Goal: Information Seeking & Learning: Find specific fact

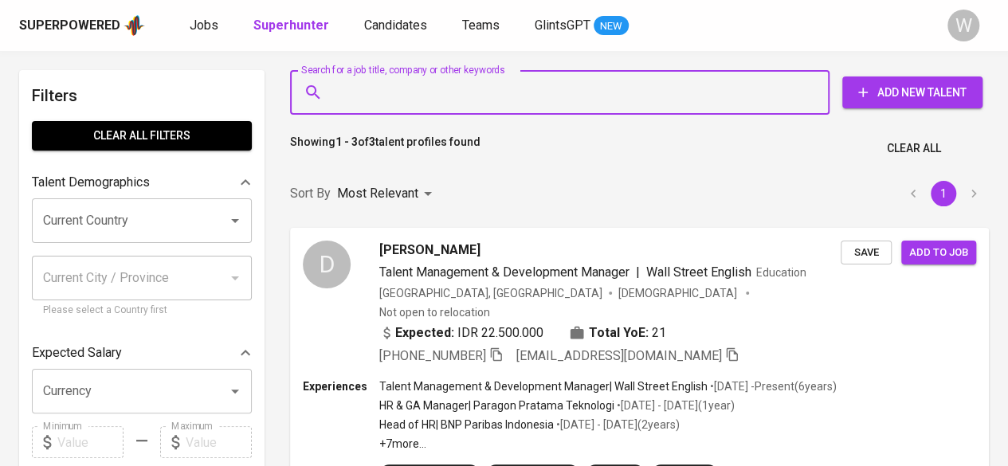
click at [474, 101] on input "Search for a job title, company or other keywords" at bounding box center [563, 92] width 469 height 30
paste input "[EMAIL_ADDRESS][DOMAIN_NAME]"
type input "[EMAIL_ADDRESS][DOMAIN_NAME]"
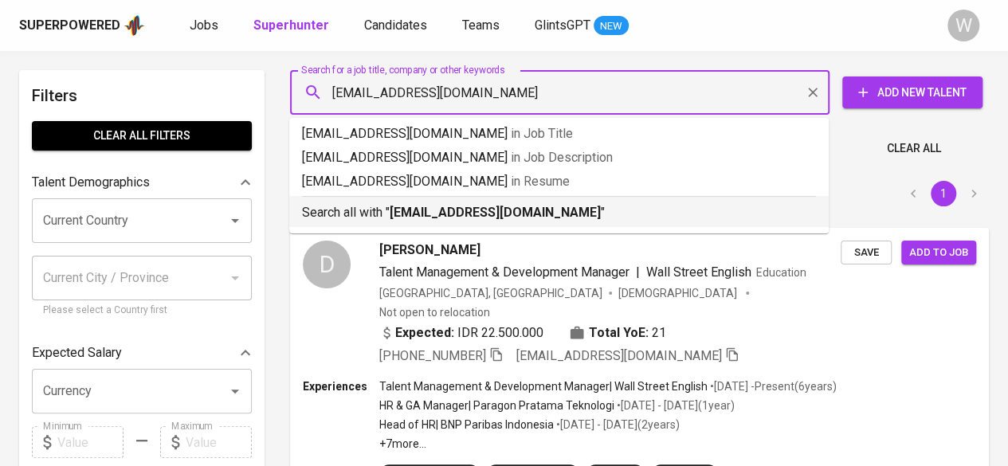
click at [521, 219] on b "[EMAIL_ADDRESS][DOMAIN_NAME]" at bounding box center [495, 212] width 211 height 15
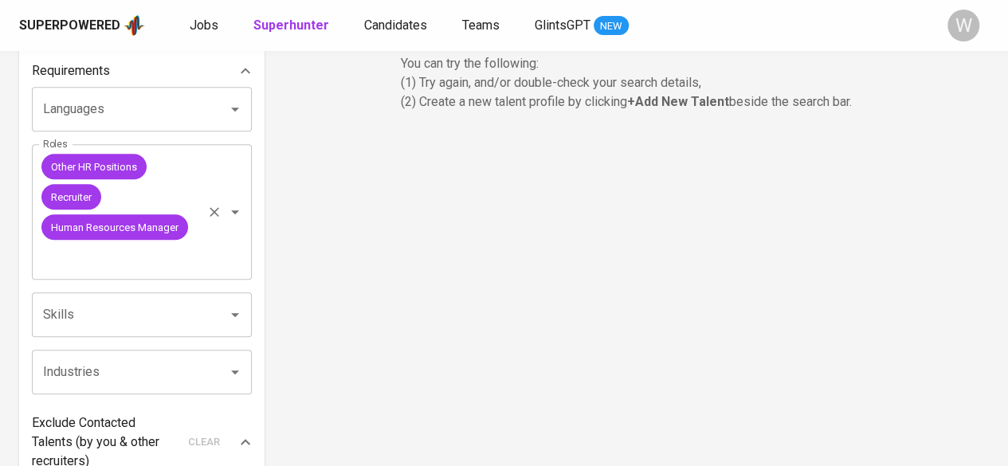
scroll to position [536, 0]
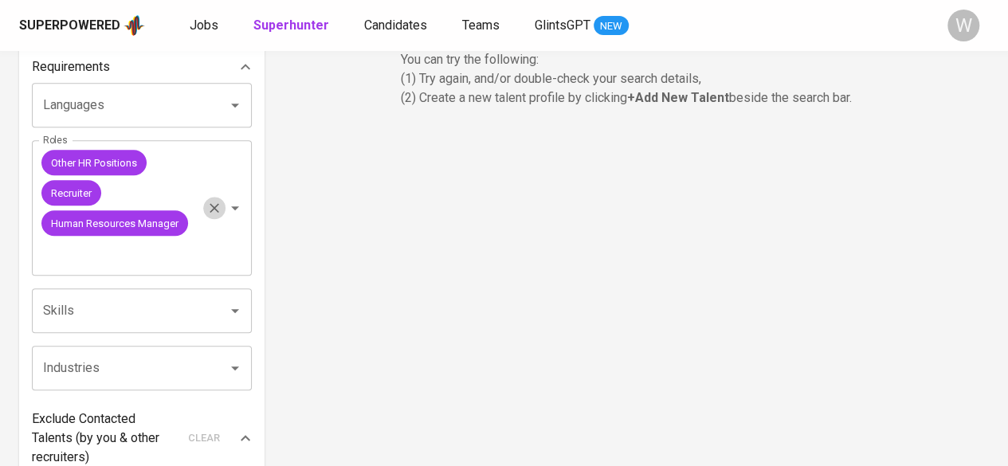
click at [212, 210] on icon "Clear" at bounding box center [215, 209] width 10 height 10
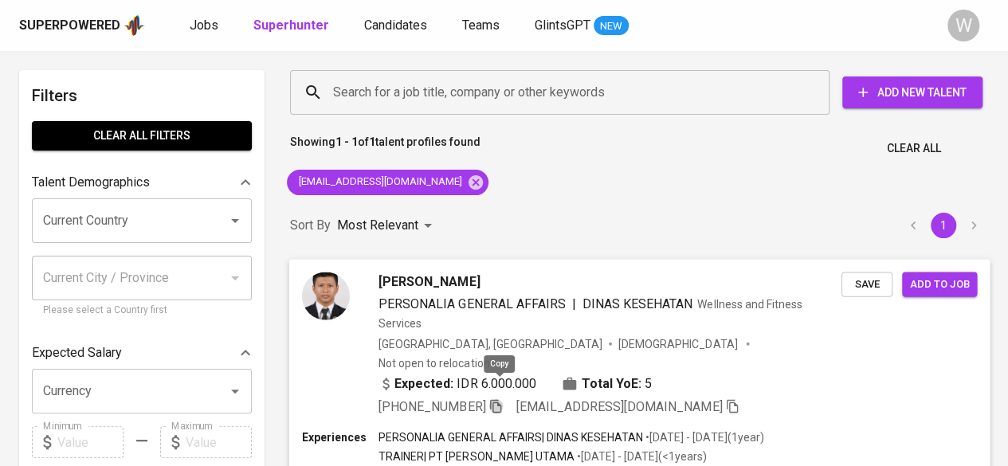
click at [501, 399] on icon "button" at bounding box center [496, 406] width 14 height 14
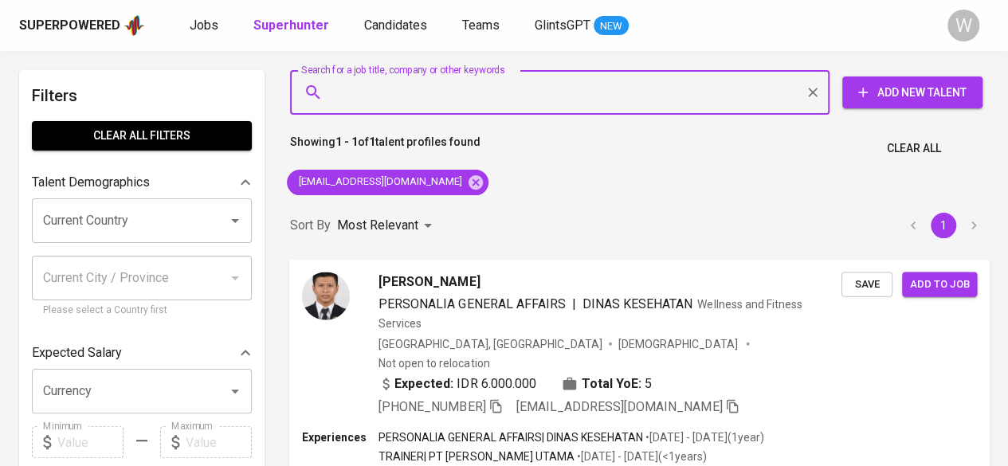
click at [406, 98] on input "Search for a job title, company or other keywords" at bounding box center [563, 92] width 469 height 30
paste input "[EMAIL_ADDRESS][DOMAIN_NAME]"
type input "[EMAIL_ADDRESS][DOMAIN_NAME]"
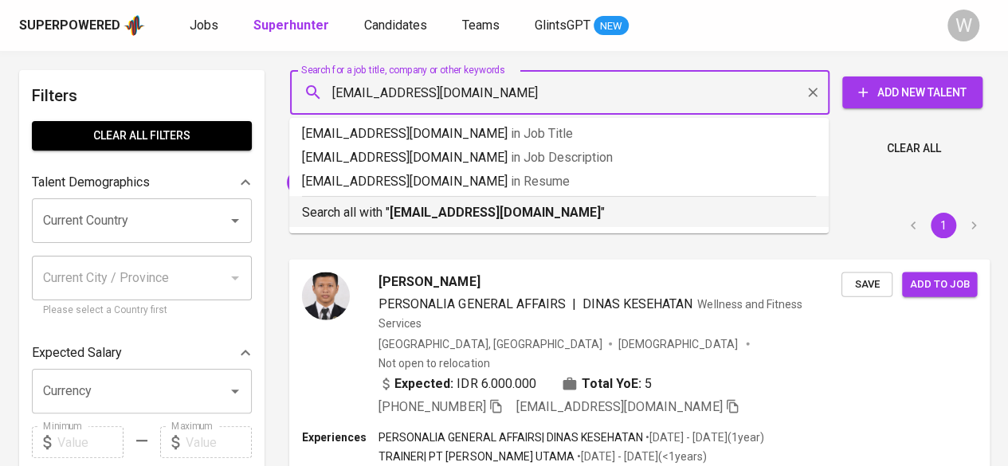
click at [454, 226] on li "Search all with " [EMAIL_ADDRESS][DOMAIN_NAME] "" at bounding box center [559, 211] width 540 height 31
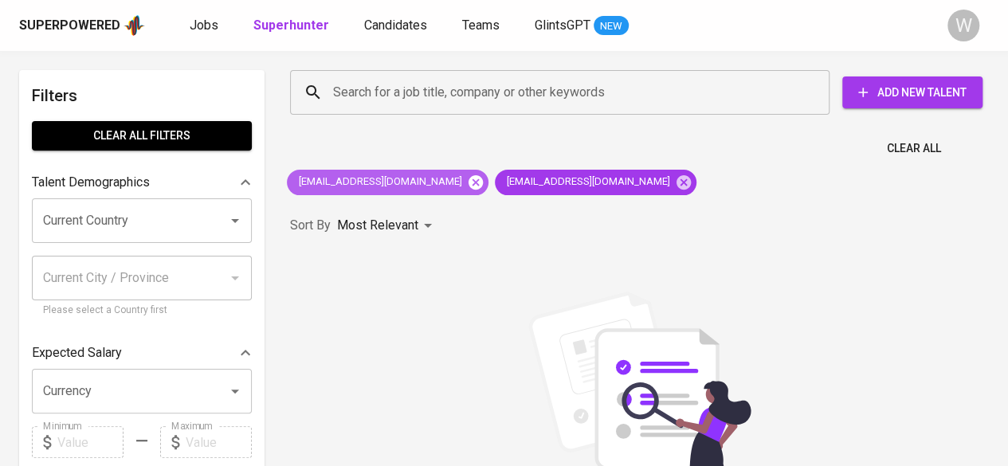
click at [467, 179] on icon at bounding box center [476, 183] width 18 height 18
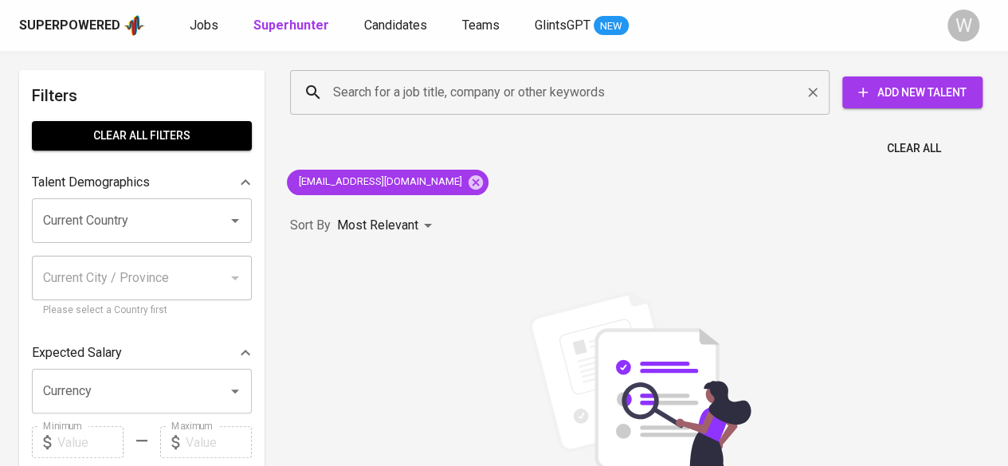
click at [433, 114] on div "Search for a job title, company or other keywords" at bounding box center [560, 92] width 540 height 45
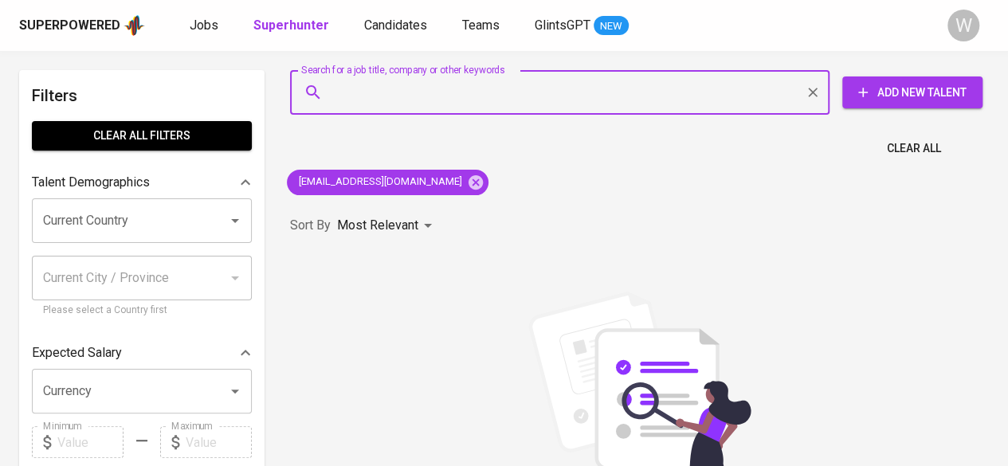
click at [433, 114] on div "Search for a job title, company or other keywords" at bounding box center [560, 92] width 540 height 45
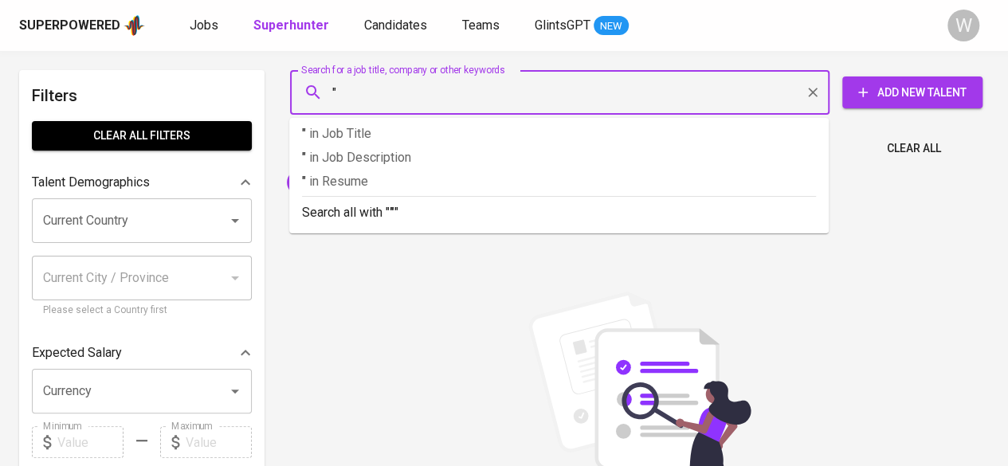
paste input "[PERSON_NAME]"
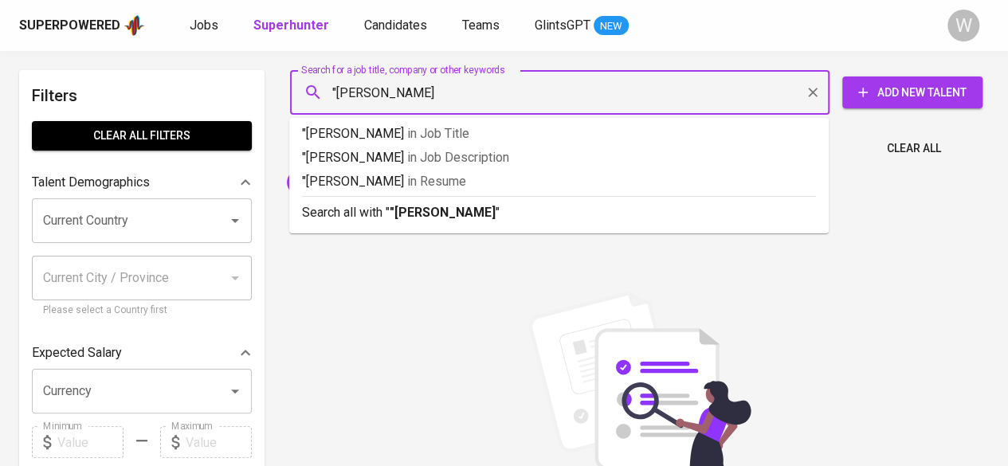
type input ""[PERSON_NAME]""
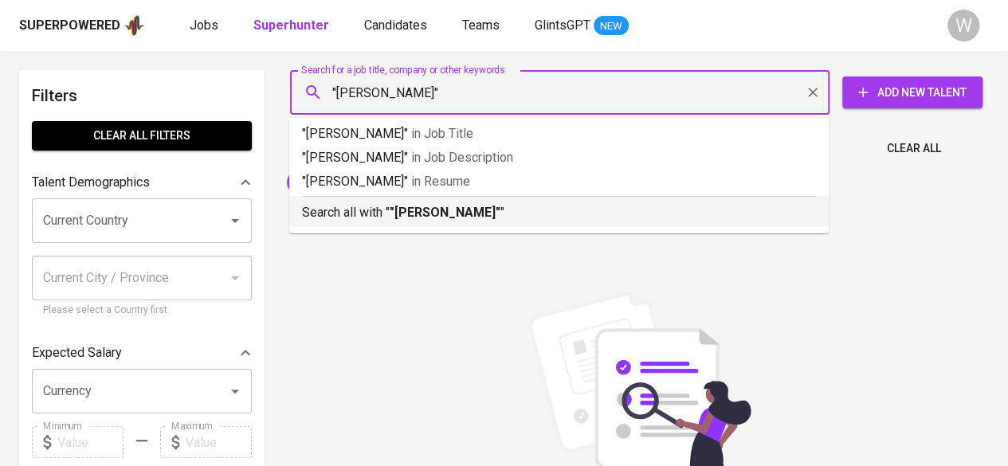
click at [446, 214] on b ""[PERSON_NAME]"" at bounding box center [445, 212] width 111 height 15
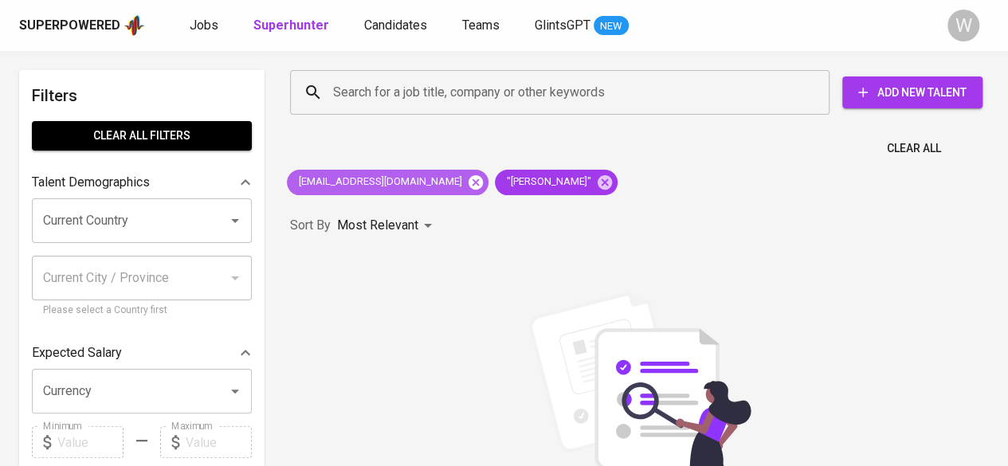
click at [469, 187] on icon at bounding box center [476, 182] width 14 height 14
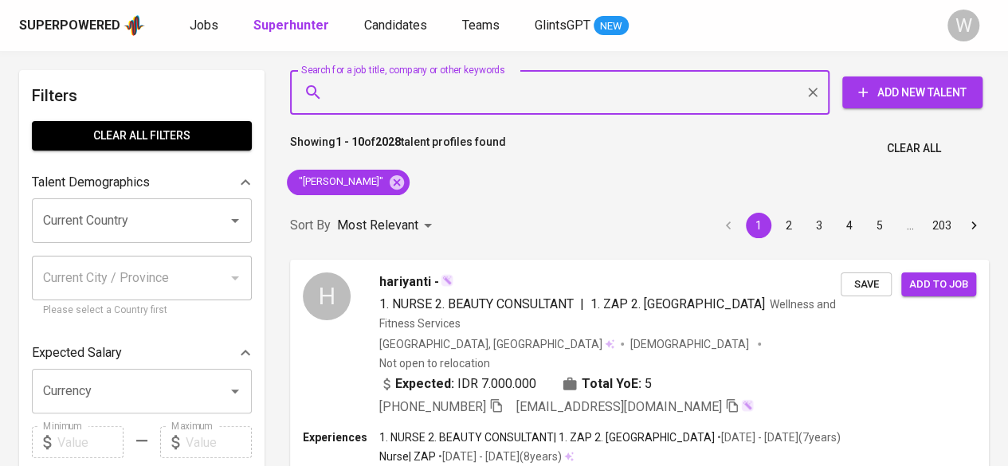
click at [351, 84] on input "Search for a job title, company or other keywords" at bounding box center [563, 92] width 469 height 30
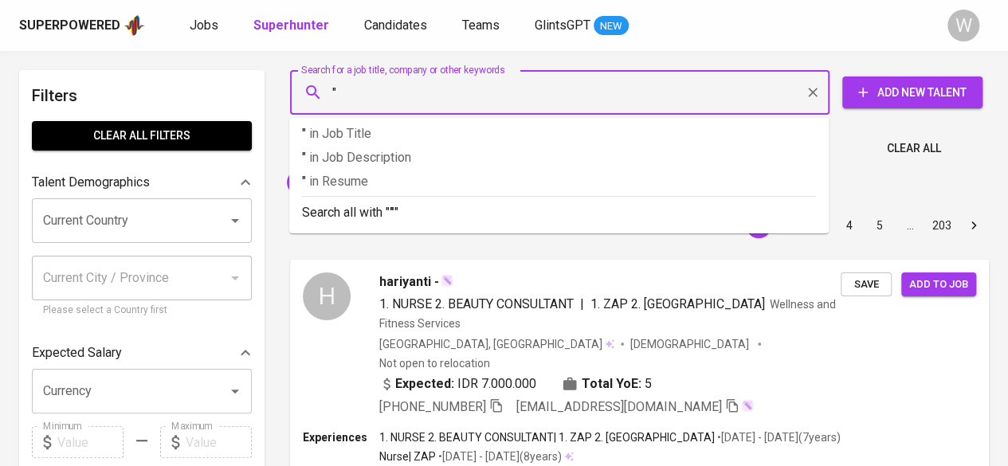
paste input "[PERSON_NAME]"
type input ""[PERSON_NAME]""
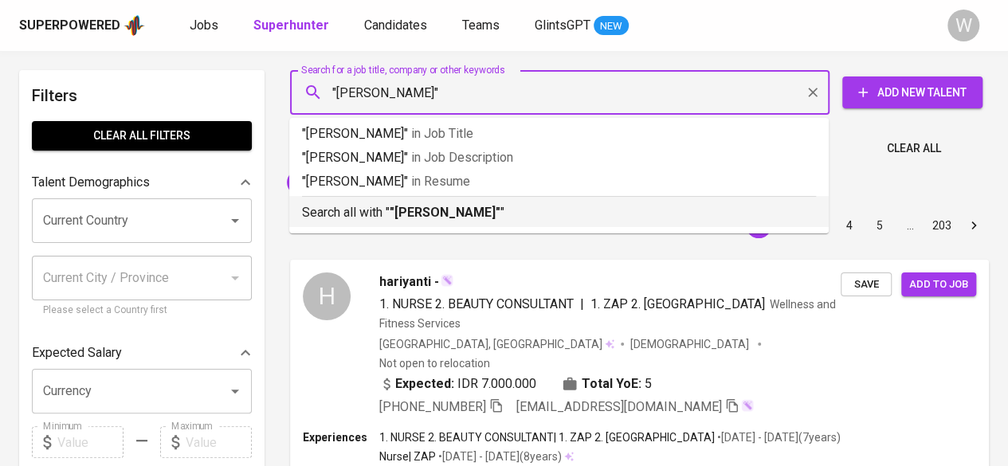
click at [385, 204] on p "Search all with " "[PERSON_NAME]" "" at bounding box center [559, 212] width 514 height 19
click at [454, 214] on div "Sort By Most Relevant MOST_RELEVANT 1 2 3 4 5 … 203" at bounding box center [640, 226] width 718 height 49
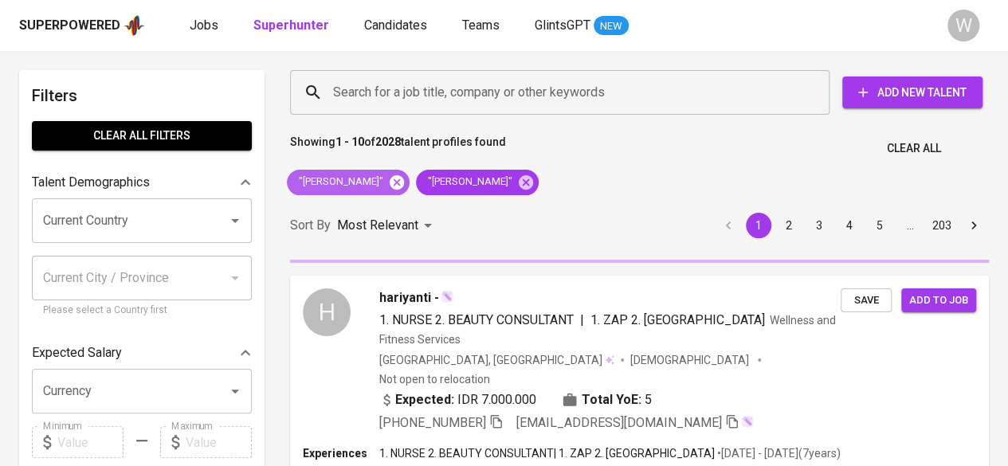
click at [399, 182] on icon at bounding box center [397, 182] width 14 height 14
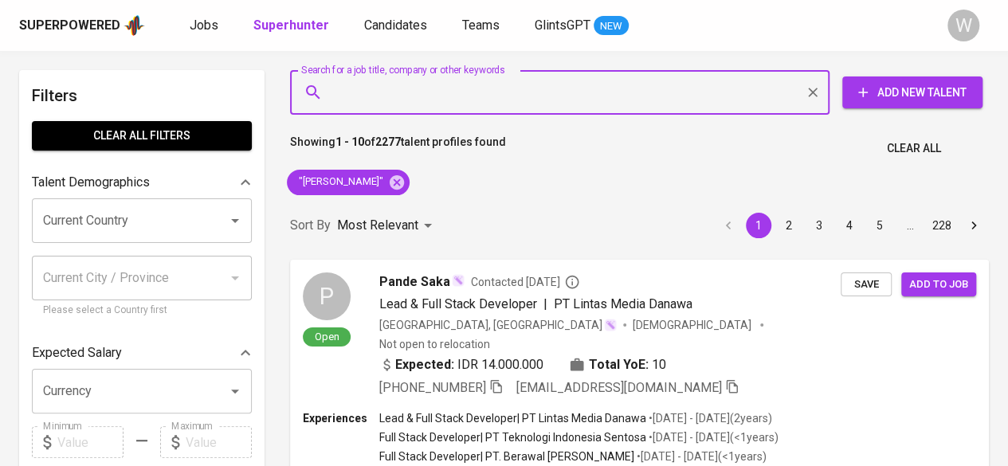
click at [355, 84] on input "Search for a job title, company or other keywords" at bounding box center [563, 92] width 469 height 30
paste input "[EMAIL_ADDRESS][DOMAIN_NAME]"
type input "[EMAIL_ADDRESS][DOMAIN_NAME]"
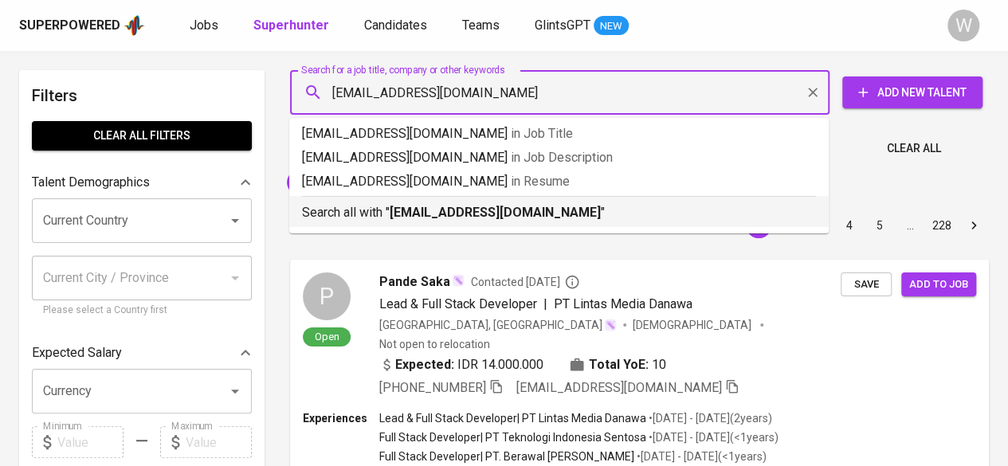
click at [420, 205] on b "[EMAIL_ADDRESS][DOMAIN_NAME]" at bounding box center [495, 212] width 211 height 15
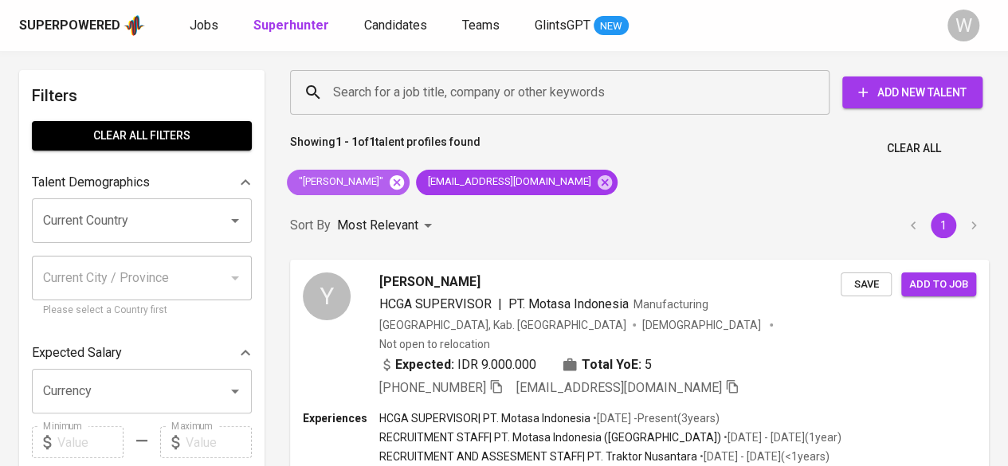
click at [395, 183] on icon at bounding box center [397, 183] width 18 height 18
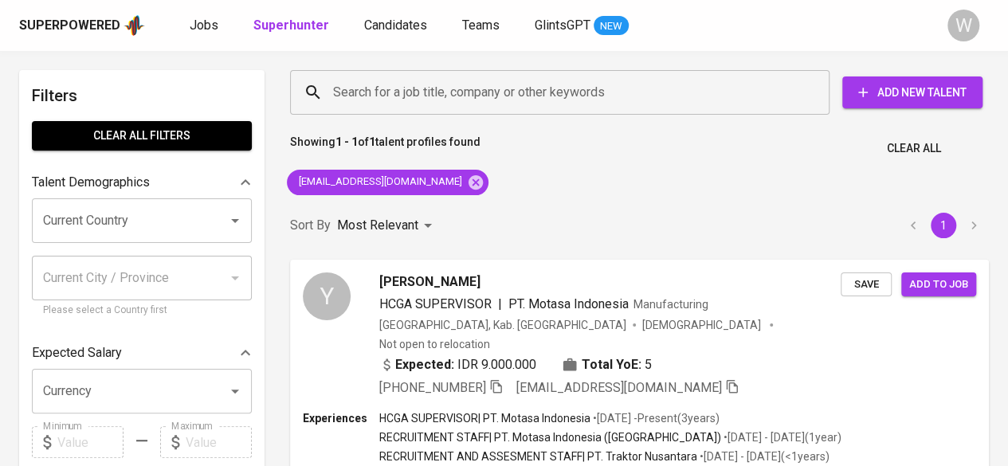
scroll to position [71, 0]
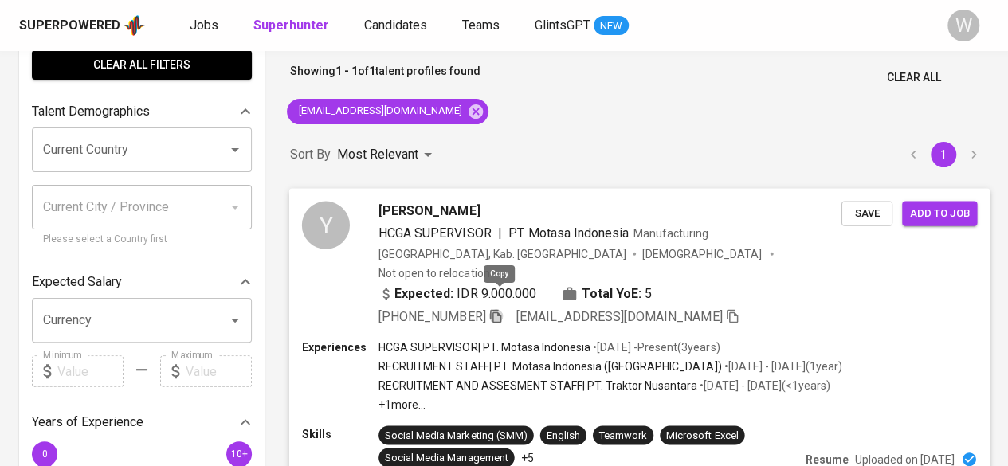
click at [501, 309] on icon "button" at bounding box center [495, 316] width 11 height 14
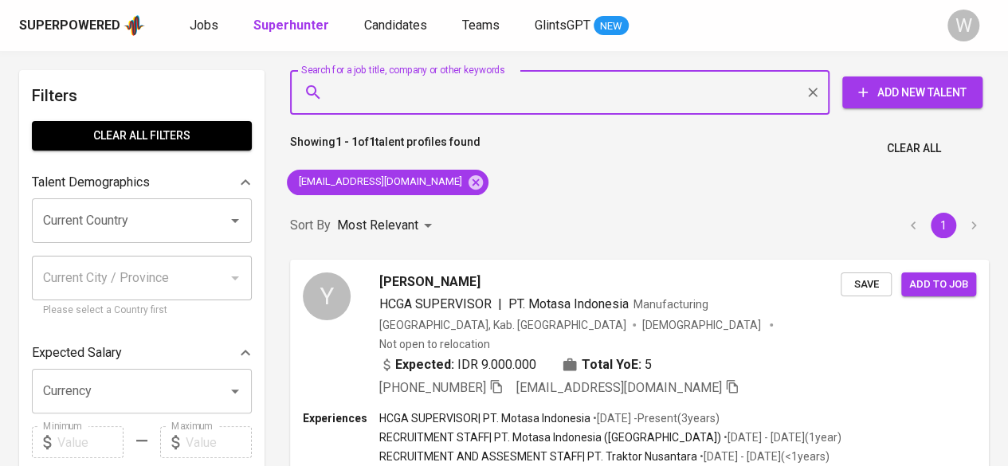
click at [545, 90] on input "Search for a job title, company or other keywords" at bounding box center [563, 92] width 469 height 30
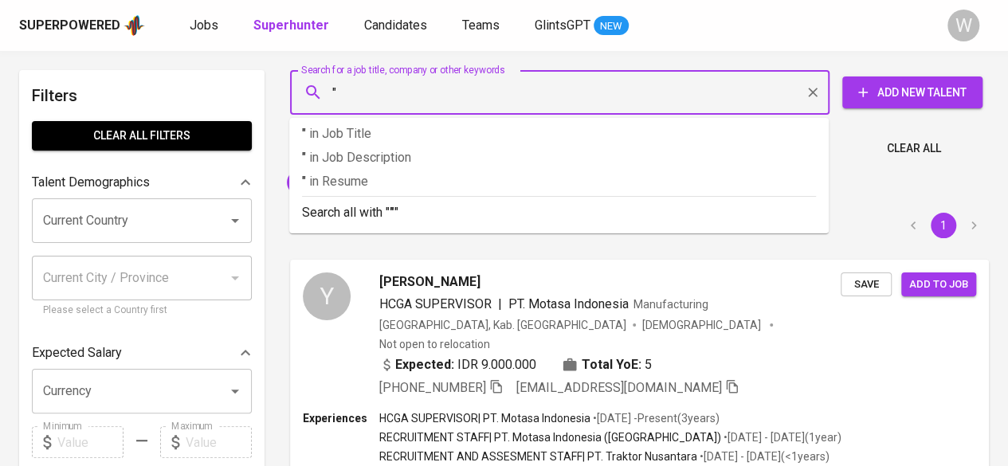
paste input "Citra Sondari"
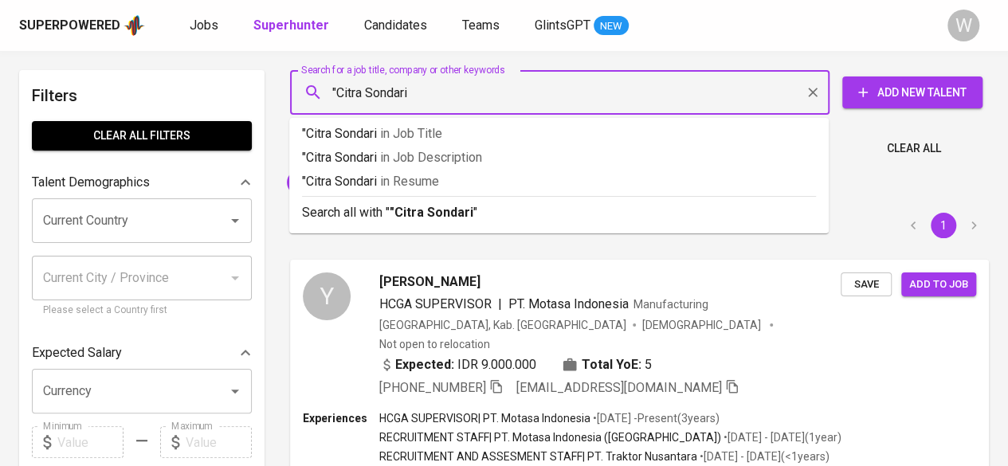
type input ""Citra Sondari""
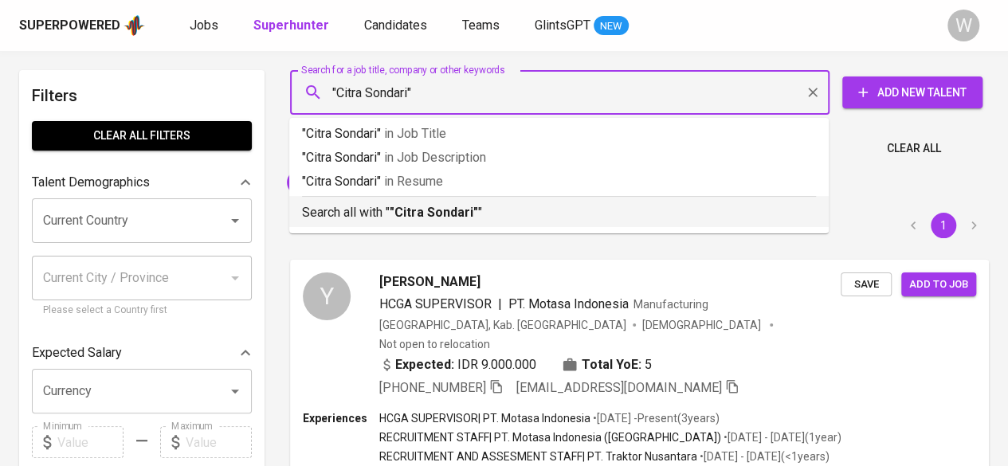
click at [508, 210] on p "Search all with " "Citra Sondari" "" at bounding box center [559, 212] width 514 height 19
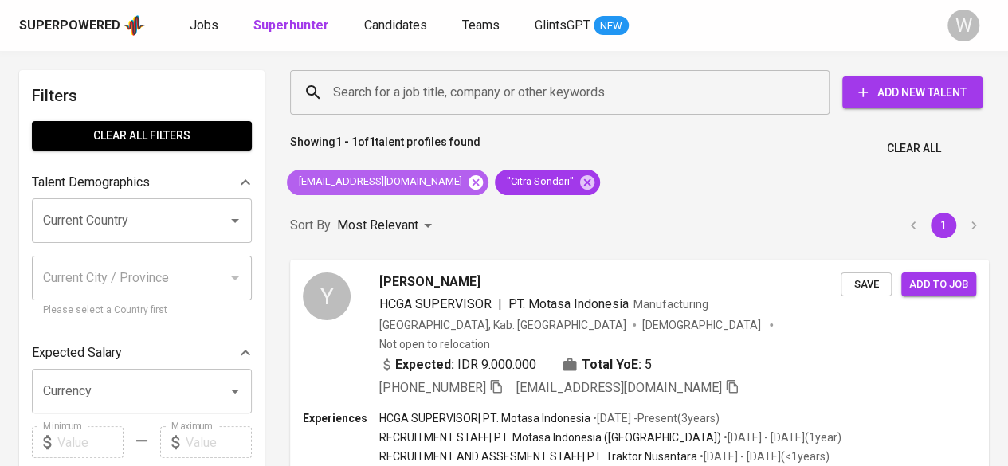
click at [469, 182] on icon at bounding box center [476, 182] width 14 height 14
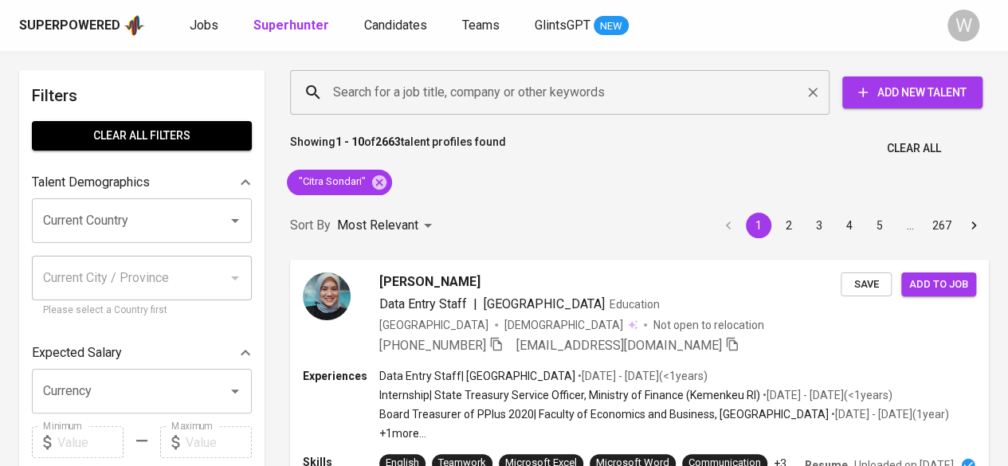
paste input "gita.leandra@yahoo.co.id"
click at [445, 89] on input "Search for a job title, company or other keywords" at bounding box center [563, 92] width 469 height 30
type input "gita.leandra@yahoo.co.id"
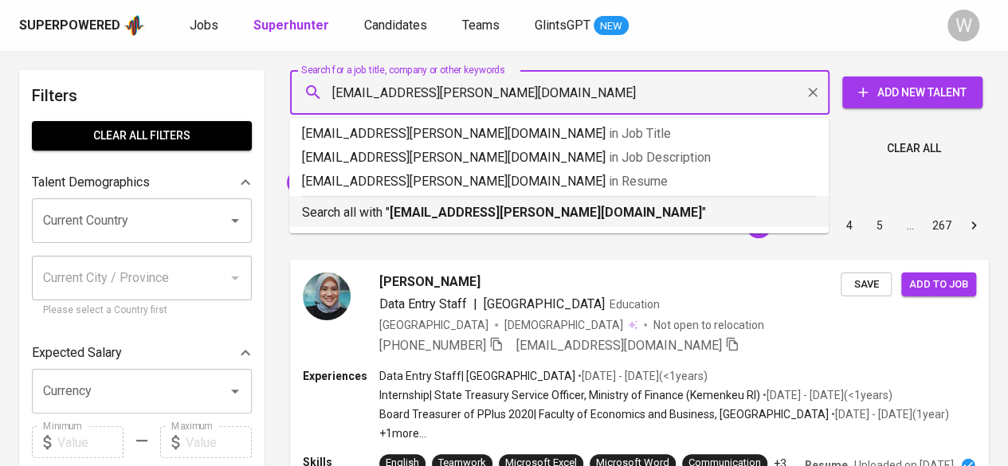
click at [465, 208] on b "gita.leandra@yahoo.co.id" at bounding box center [546, 212] width 312 height 15
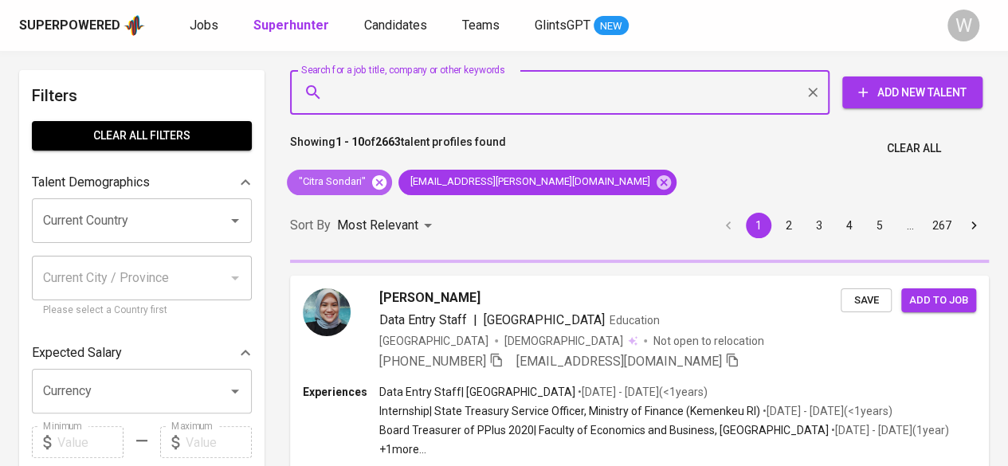
click at [380, 182] on icon at bounding box center [379, 182] width 14 height 14
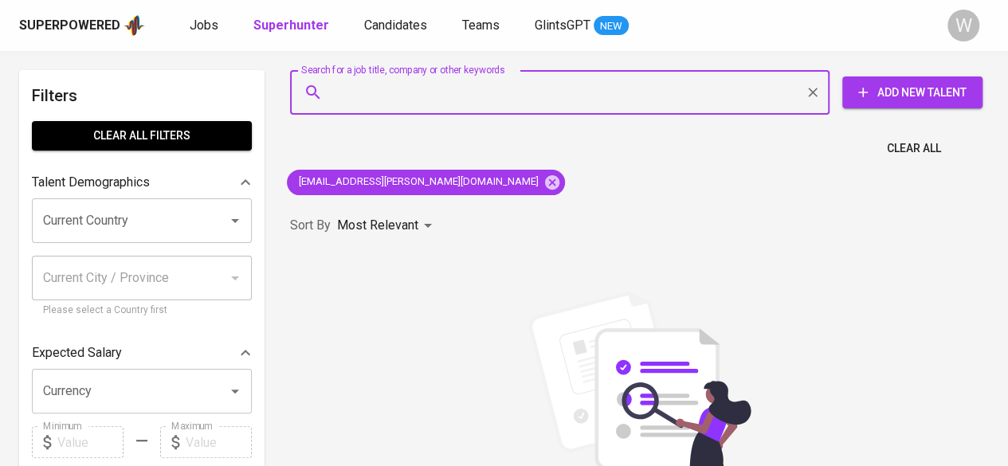
click at [380, 85] on input "Search for a job title, company or other keywords" at bounding box center [563, 92] width 469 height 30
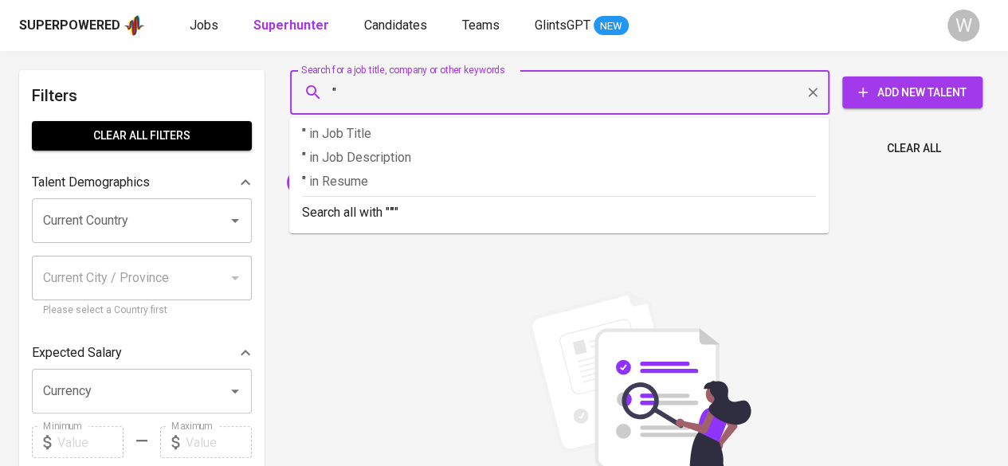
paste input "Gita Dwintasari"
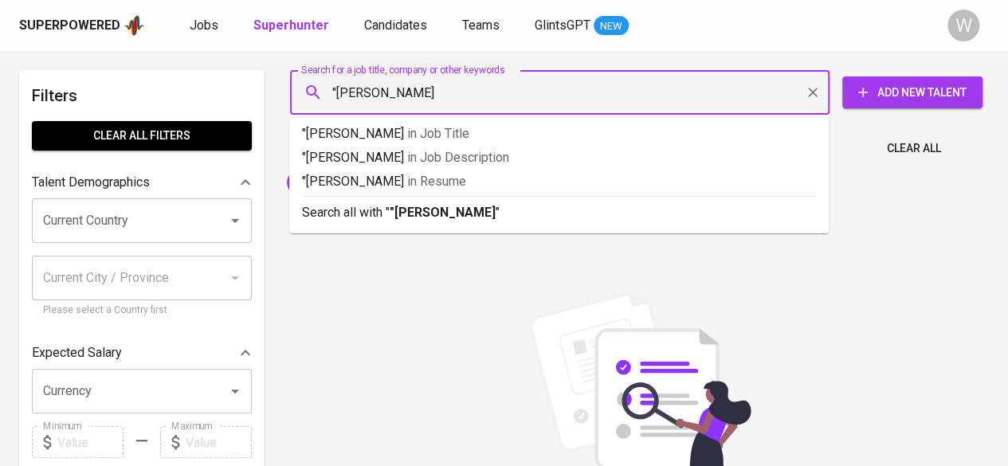
type input ""Gita Dwintasari""
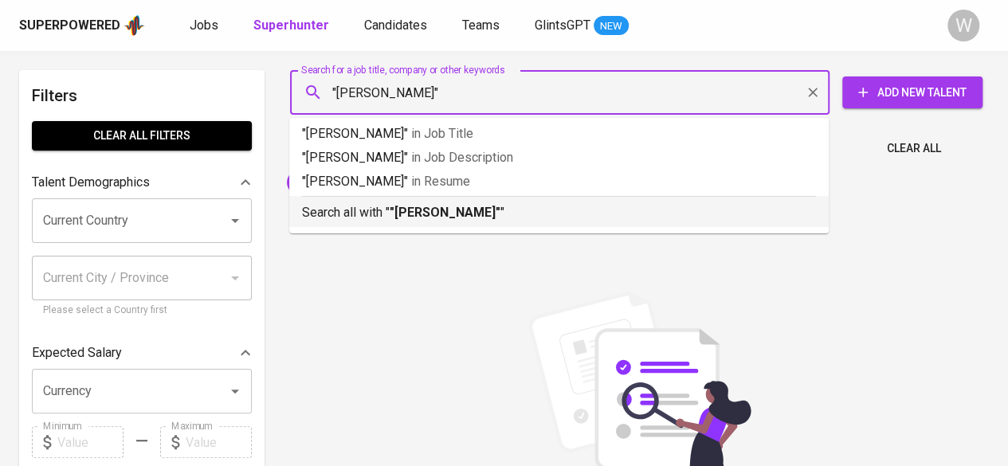
click at [394, 224] on li "Search all with " "Gita Dwintasari" "" at bounding box center [559, 211] width 540 height 31
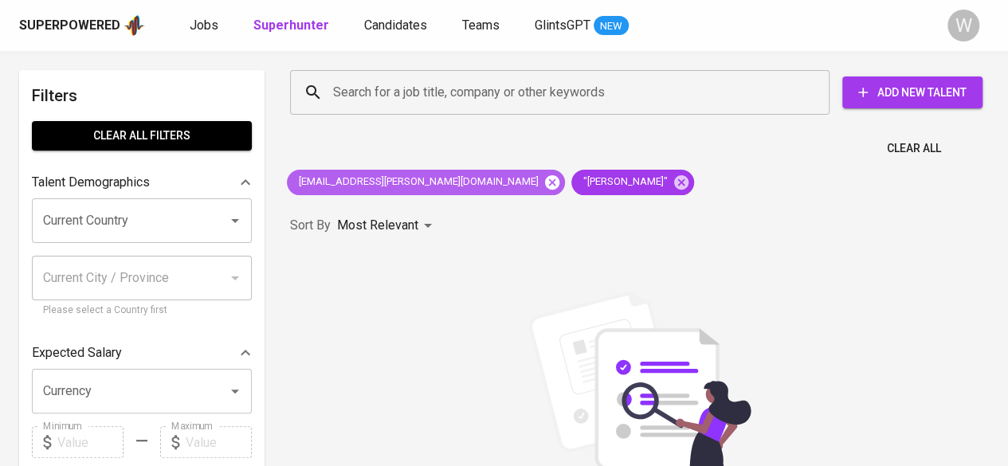
click at [545, 189] on icon at bounding box center [552, 182] width 14 height 14
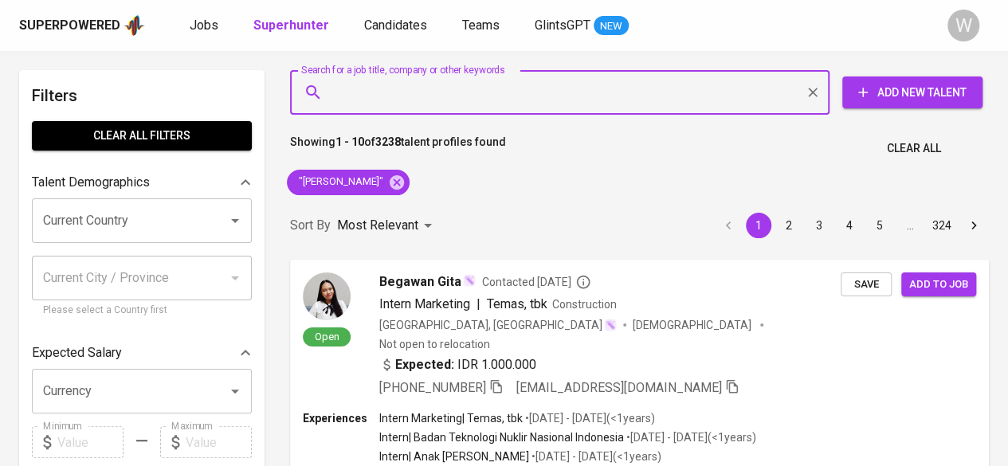
click at [404, 95] on input "Search for a job title, company or other keywords" at bounding box center [563, 92] width 469 height 30
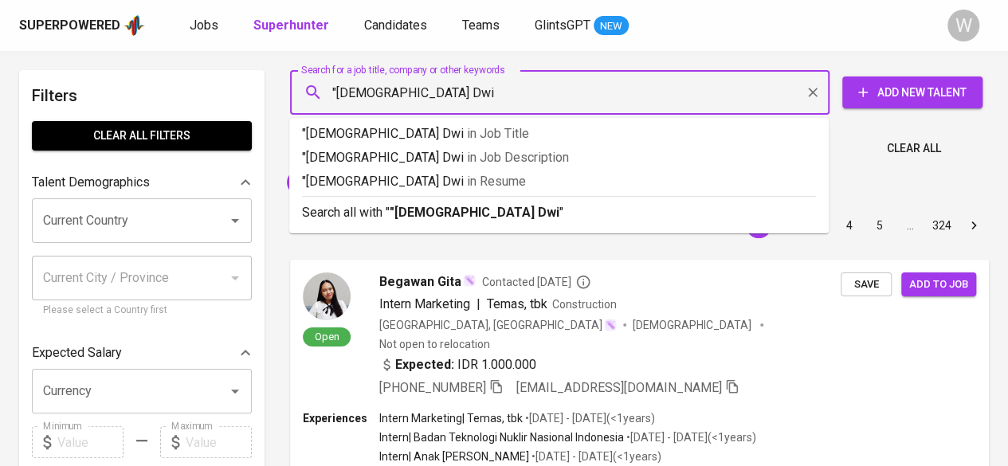
drag, startPoint x: 418, startPoint y: 100, endPoint x: 319, endPoint y: 85, distance: 99.9
click at [319, 85] on div ""Gita Dwi Search for a job title, company or other keywords" at bounding box center [560, 92] width 540 height 45
paste input "mizisasmita@gmail.com"
type input "mizisasmita@gmail.com"
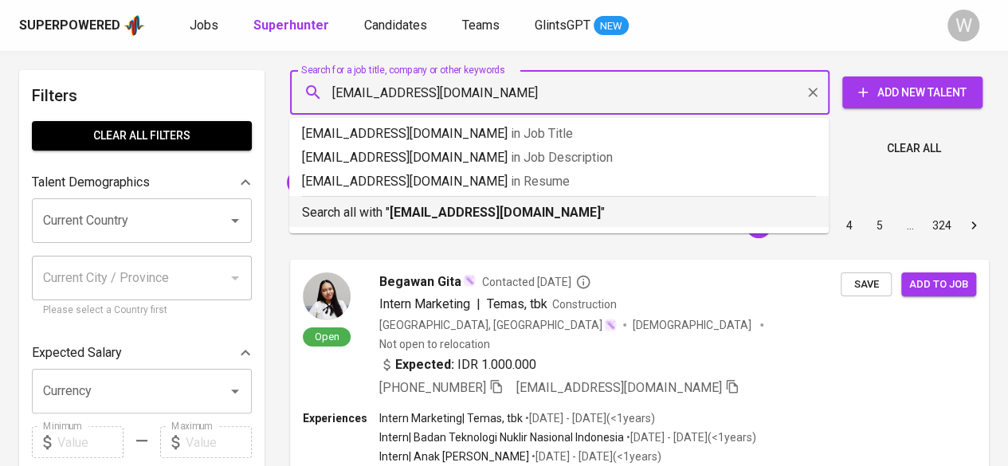
click at [413, 218] on b "mizisasmita@gmail.com" at bounding box center [495, 212] width 211 height 15
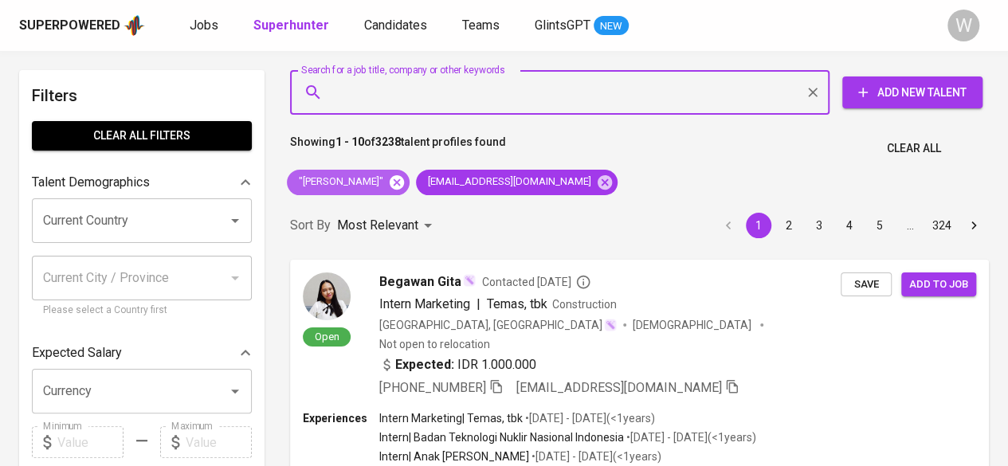
click at [390, 183] on icon at bounding box center [397, 183] width 18 height 18
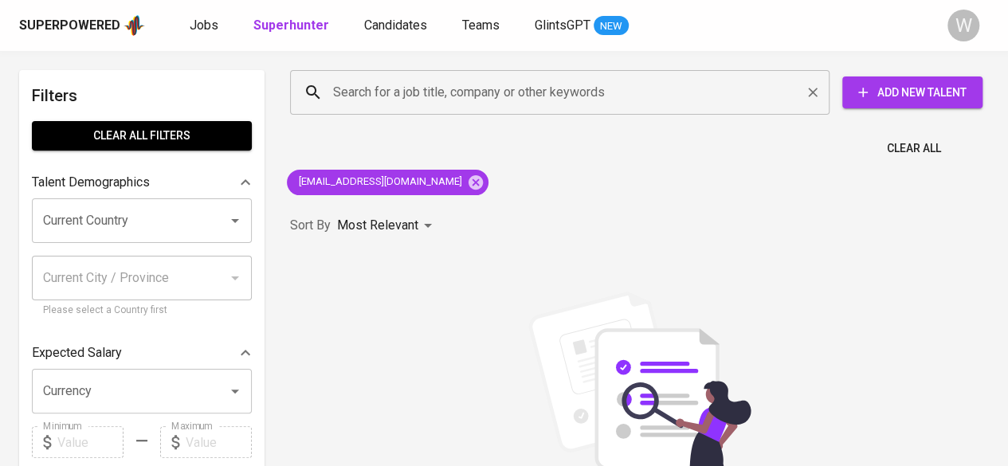
click at [367, 83] on input "Search for a job title, company or other keywords" at bounding box center [563, 92] width 469 height 30
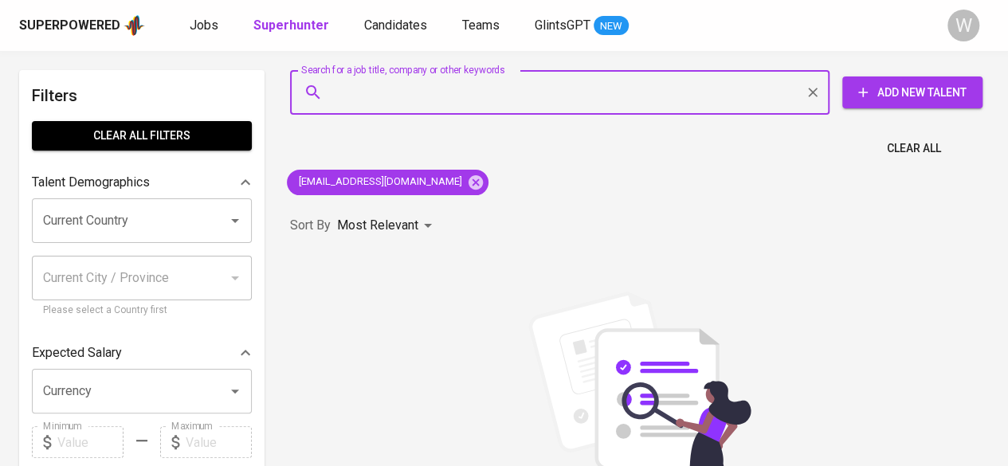
click at [367, 83] on input "Search for a job title, company or other keywords" at bounding box center [563, 92] width 469 height 30
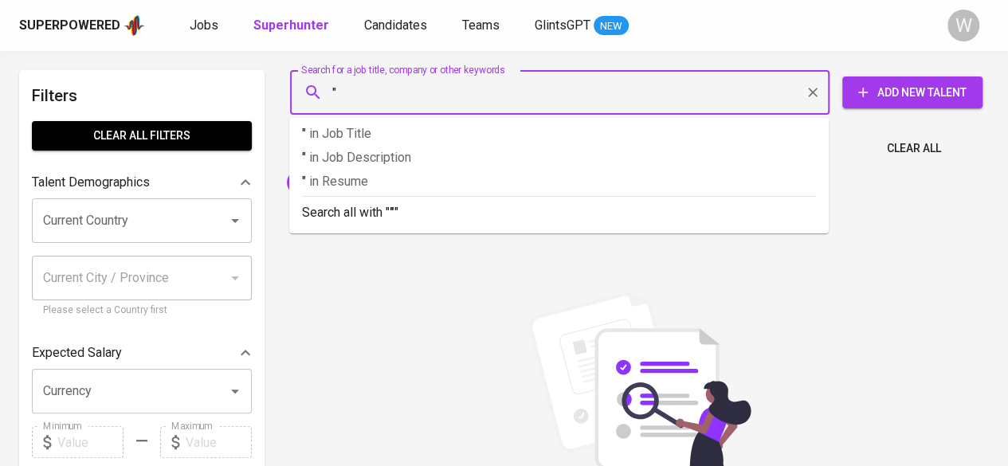
paste input "Marisa Mizi Sasmita"
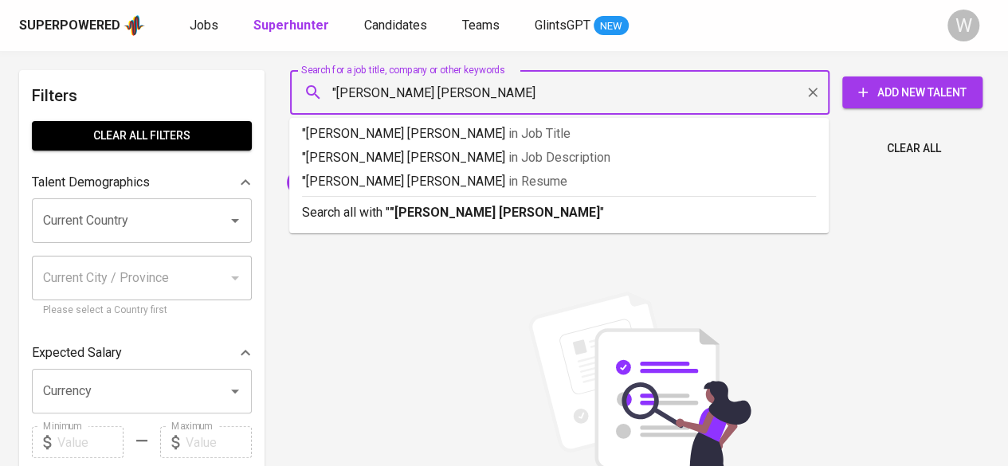
type input ""Marisa Mizi Sasmita""
click at [386, 207] on p "Search all with " "Marisa Mizi Sasmita" "" at bounding box center [559, 212] width 514 height 19
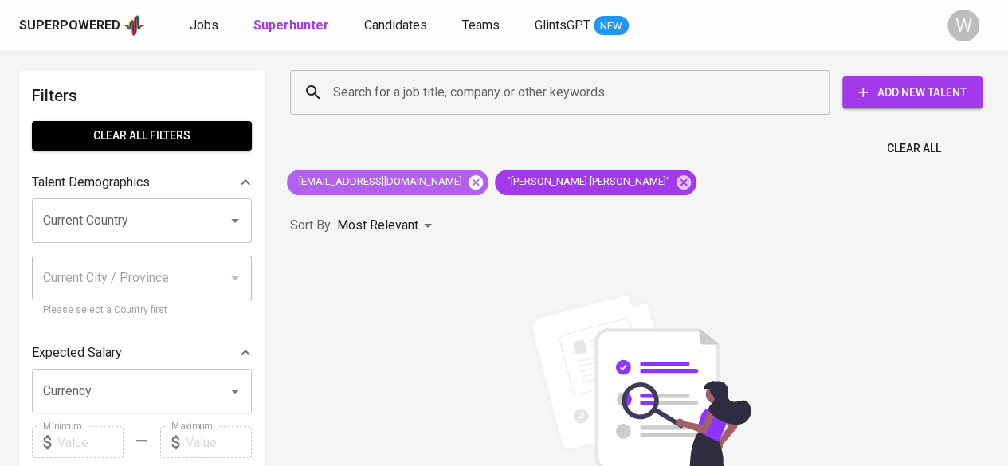
click at [467, 179] on icon at bounding box center [476, 183] width 18 height 18
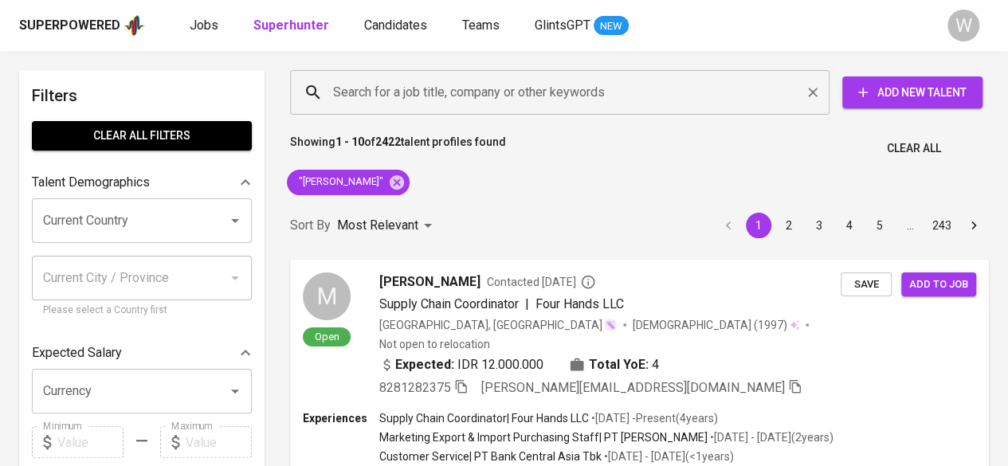
click at [394, 85] on input "Search for a job title, company or other keywords" at bounding box center [563, 92] width 469 height 30
paste input "safiraanindyahusein@gmail.com"
type input "safiraanindyahusein@gmail.com"
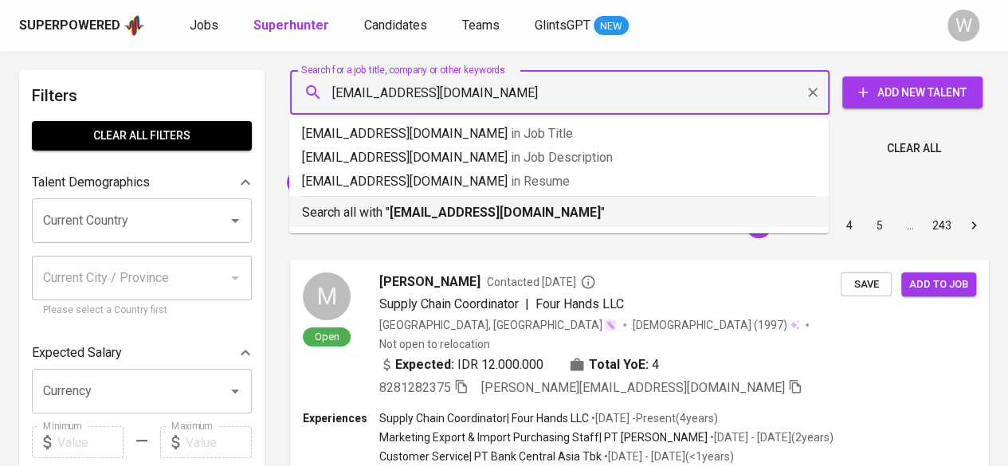
click at [414, 208] on b "safiraanindyahusein@gmail.com" at bounding box center [495, 212] width 211 height 15
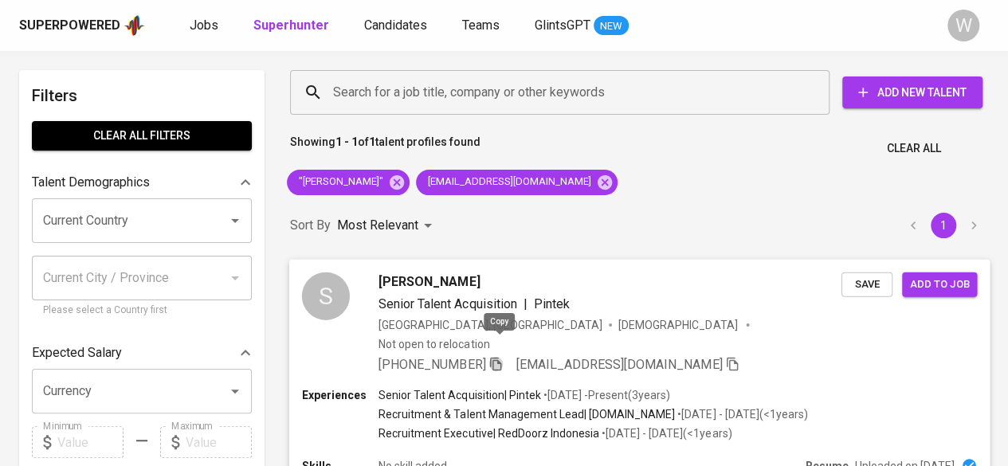
click at [499, 356] on icon "button" at bounding box center [496, 363] width 14 height 14
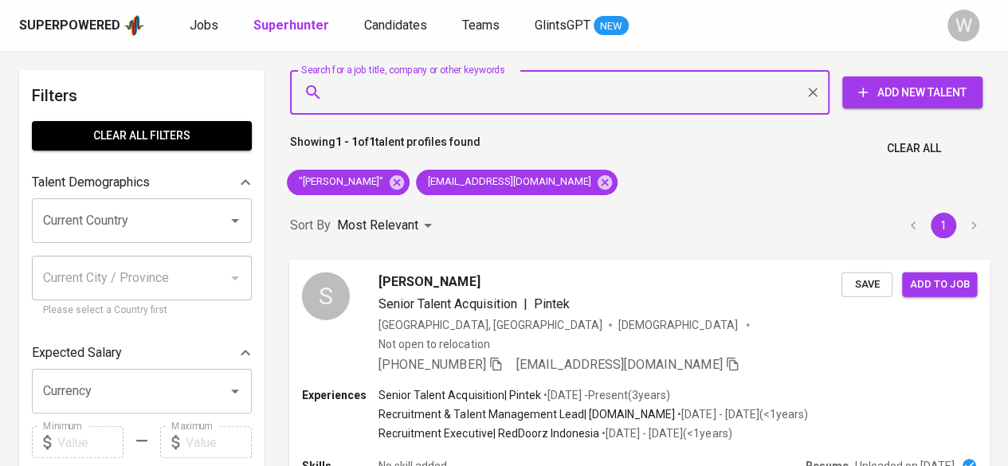
click at [436, 92] on input "Search for a job title, company or other keywords" at bounding box center [563, 92] width 469 height 30
paste input "sayyed.lutfi.09@gmail.com"
type input "sayyed.lutfi.09@gmail.com"
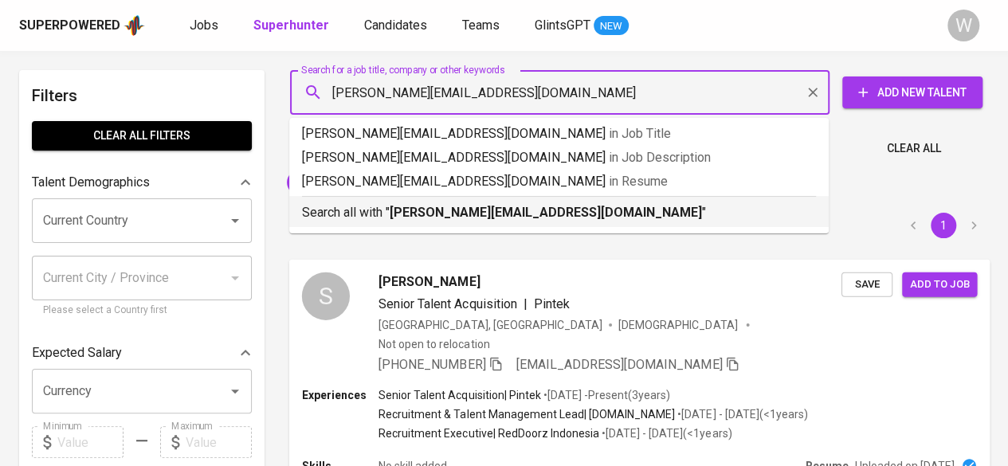
click at [451, 214] on b "sayyed.lutfi.09@gmail.com" at bounding box center [546, 212] width 312 height 15
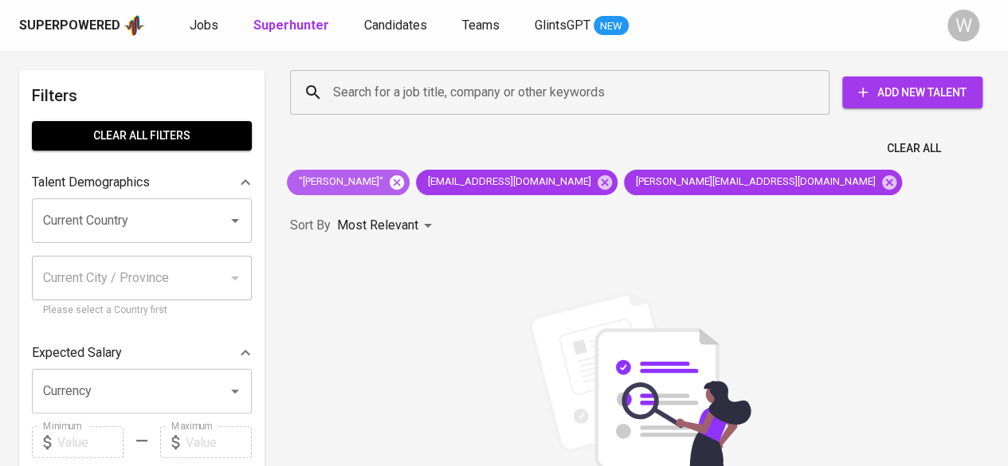
click at [404, 182] on icon at bounding box center [397, 182] width 14 height 14
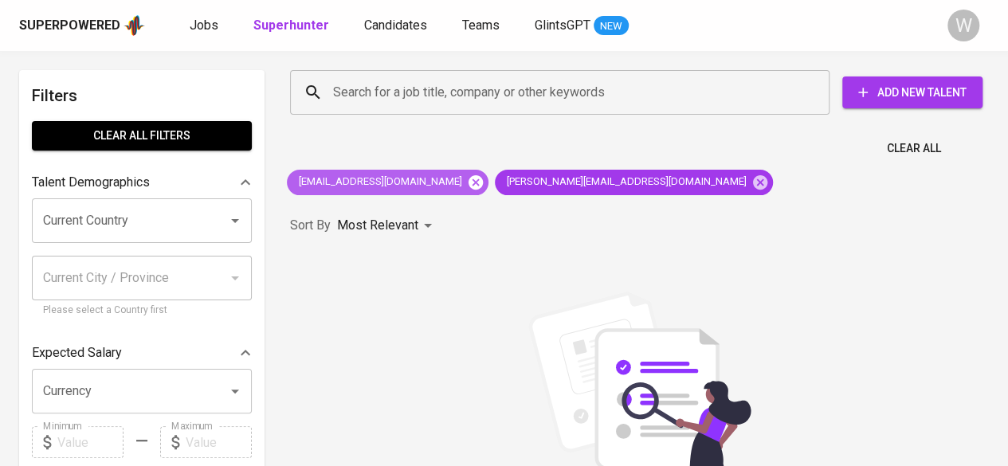
click at [467, 182] on icon at bounding box center [476, 183] width 18 height 18
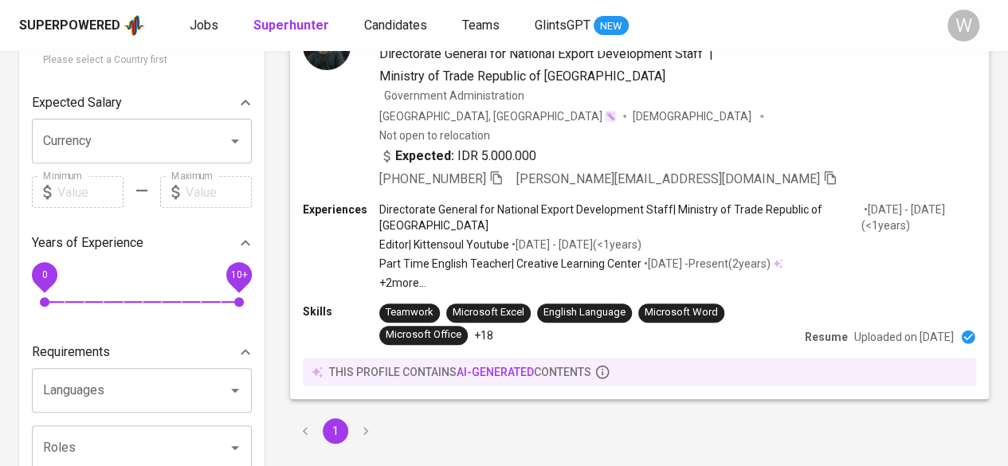
scroll to position [37, 0]
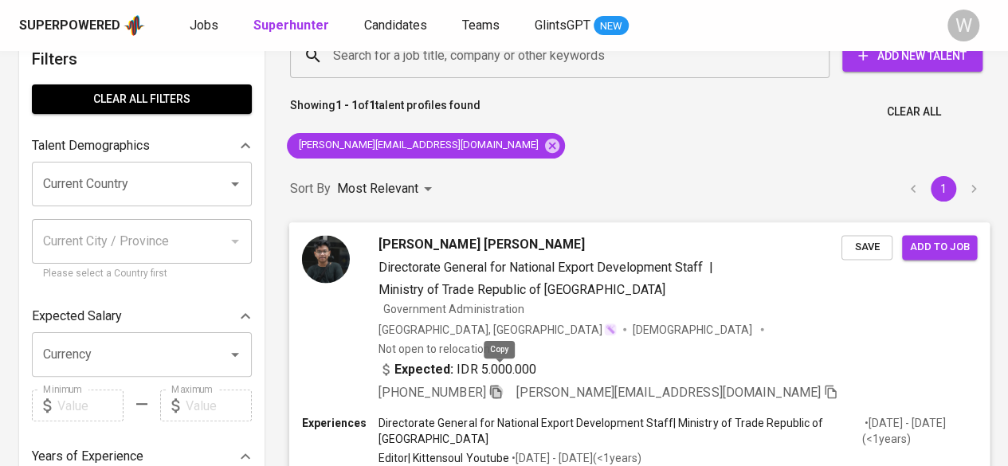
click at [501, 385] on icon "button" at bounding box center [495, 392] width 11 height 14
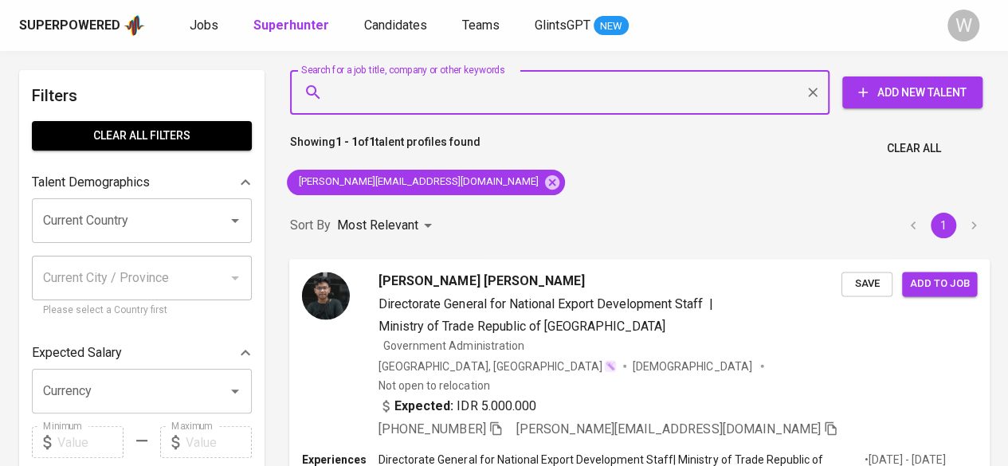
click at [493, 90] on input "Search for a job title, company or other keywords" at bounding box center [563, 92] width 469 height 30
paste input "dhearrizkiananda@gmail.com"
type input "dhearrizkiananda@gmail.com"
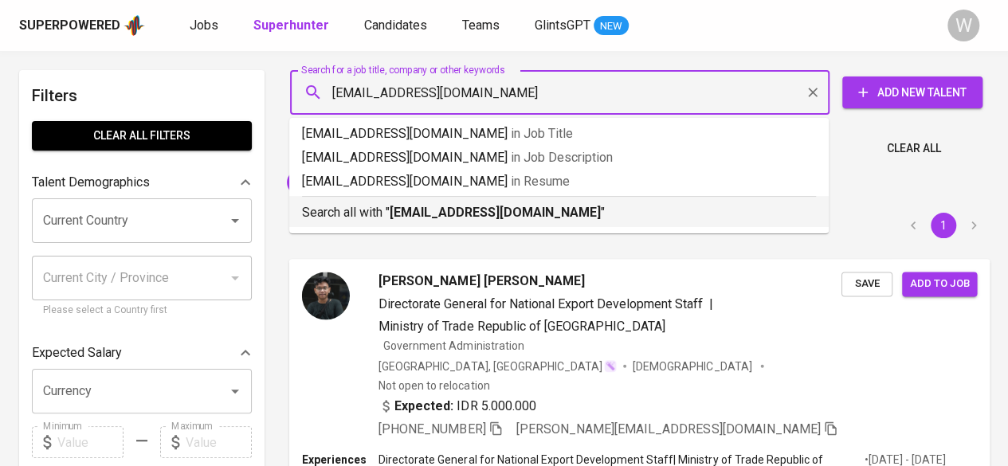
click at [504, 222] on p "Search all with " dhearrizkiananda@gmail.com "" at bounding box center [559, 212] width 514 height 19
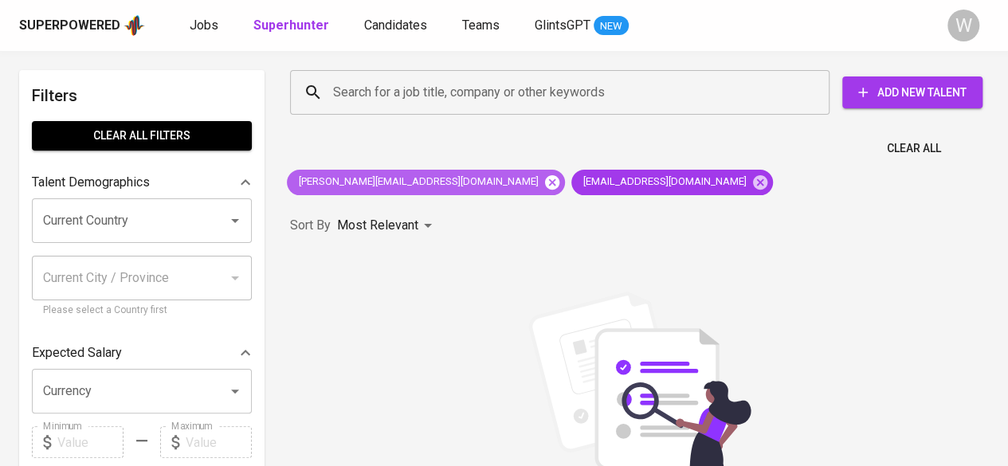
click at [545, 186] on icon at bounding box center [552, 182] width 14 height 14
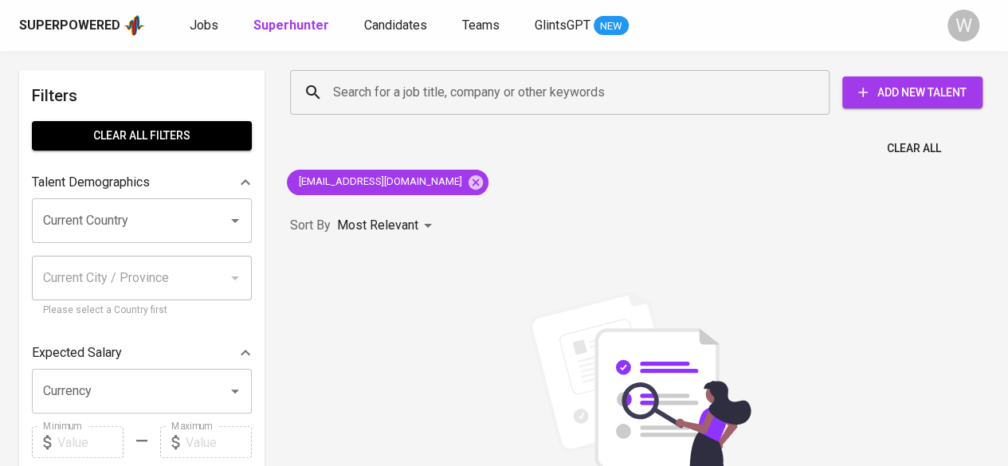
scroll to position [121, 0]
